Goal: Check status

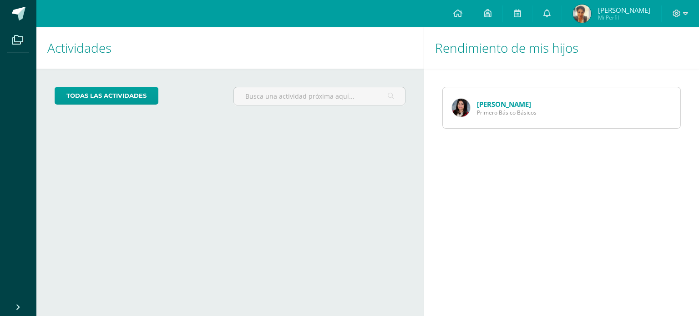
click at [497, 101] on link "[PERSON_NAME]" at bounding box center [504, 104] width 54 height 9
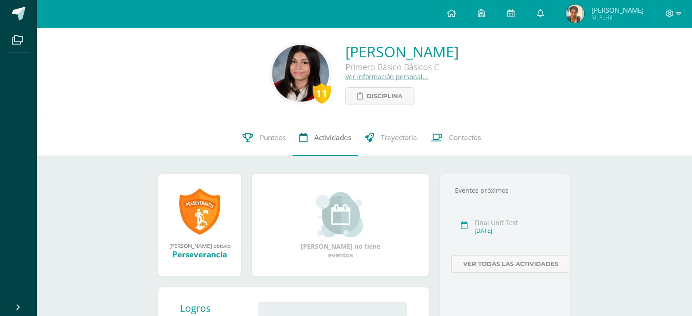
click at [332, 141] on span "Actividades" at bounding box center [332, 138] width 37 height 10
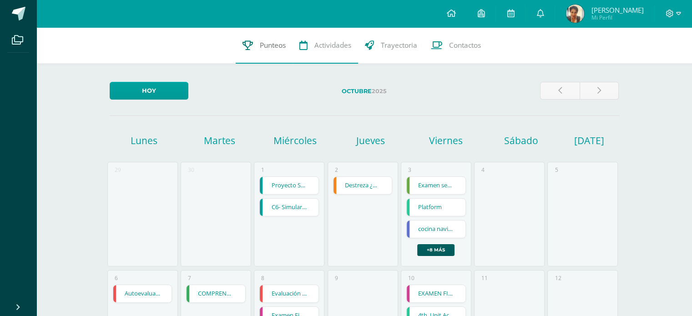
click at [273, 50] on span "Punteos" at bounding box center [273, 46] width 26 height 10
